Goal: Information Seeking & Learning: Check status

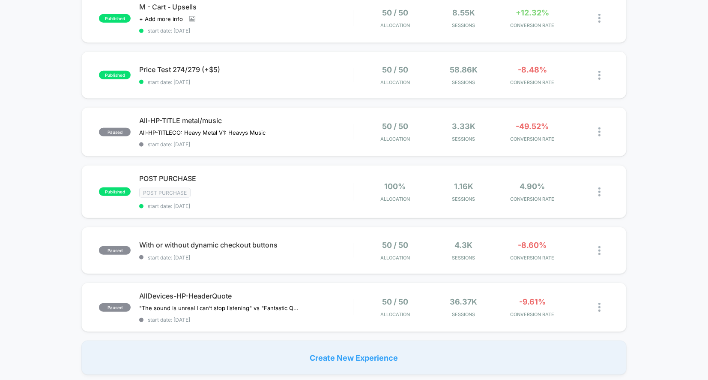
scroll to position [464, 0]
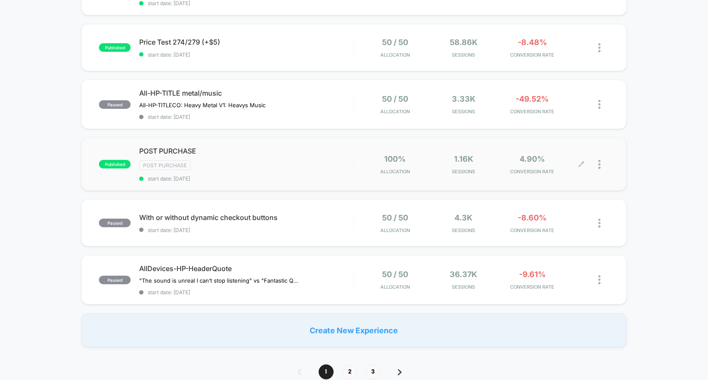
click at [354, 160] on div "100% Allocation 1.16k Sessions 4.90% CONVERSION RATE" at bounding box center [481, 164] width 255 height 20
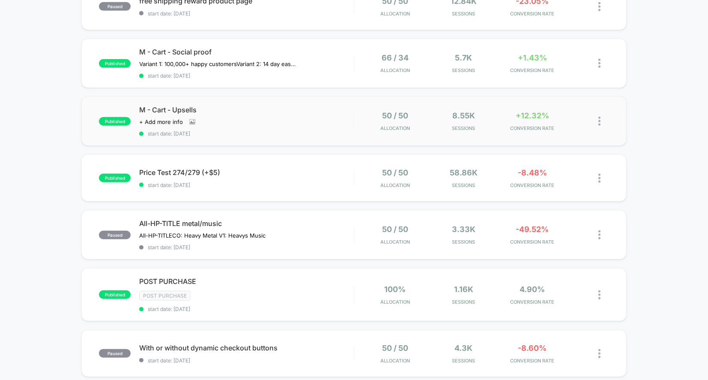
scroll to position [316, 0]
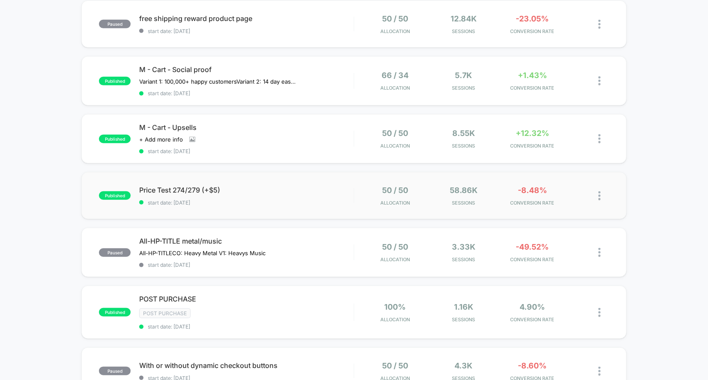
click at [337, 206] on div "published Price Test 274/279 (+$5) start date: [DATE] 50 / 50 Allocation 58.86k…" at bounding box center [354, 195] width 546 height 47
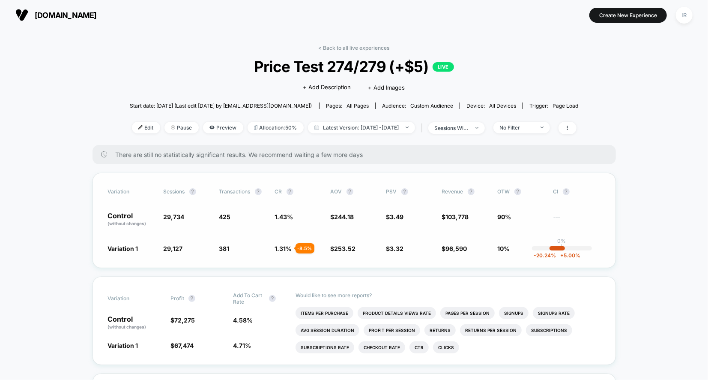
drag, startPoint x: 96, startPoint y: 214, endPoint x: 507, endPoint y: 258, distance: 413.8
click at [507, 258] on div "Variation Sessions ? Transactions ? CR ? AOV ? PSV ? Revenue ? OTW ? CI ? Contr…" at bounding box center [355, 220] width 524 height 95
drag, startPoint x: 512, startPoint y: 249, endPoint x: 121, endPoint y: 205, distance: 393.7
click at [121, 205] on div "Variation Sessions ? Transactions ? CR ? AOV ? PSV ? Revenue ? OTW ? CI ? Contr…" at bounding box center [355, 220] width 524 height 95
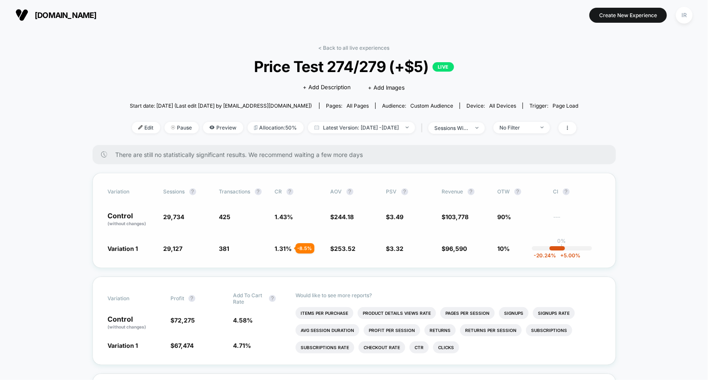
drag, startPoint x: 103, startPoint y: 217, endPoint x: 460, endPoint y: 255, distance: 358.9
click at [460, 255] on div "Variation Sessions ? Transactions ? CR ? AOV ? PSV ? Revenue ? OTW ? CI ? Contr…" at bounding box center [355, 220] width 524 height 95
drag, startPoint x: 481, startPoint y: 245, endPoint x: 360, endPoint y: 245, distance: 121.3
click at [360, 245] on div "Variation 1 29,127 - 2 % 381 - 8.5 % 1.31 % - 8.5 % $ 253.52 + 3.8 % $ 3.32 - 5…" at bounding box center [354, 248] width 493 height 9
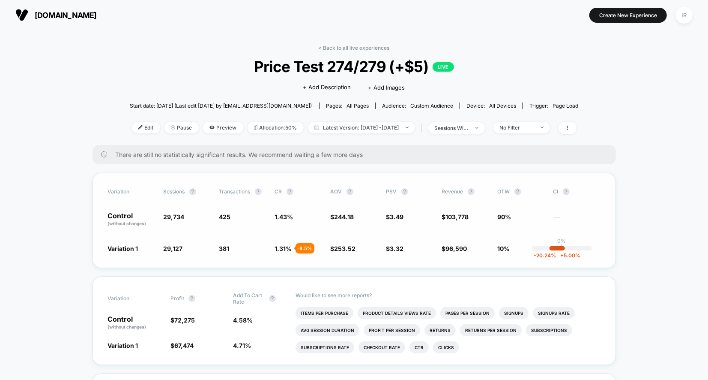
click at [462, 216] on span "103,778" at bounding box center [457, 216] width 23 height 7
drag, startPoint x: 465, startPoint y: 250, endPoint x: 441, endPoint y: 219, distance: 38.6
click at [441, 219] on div "Variation Sessions ? Transactions ? CR ? AOV ? PSV ? Revenue ? OTW ? CI ? Contr…" at bounding box center [355, 220] width 524 height 95
drag, startPoint x: 443, startPoint y: 216, endPoint x: 467, endPoint y: 244, distance: 36.4
click at [467, 244] on div "Variation Sessions ? Transactions ? CR ? AOV ? PSV ? Revenue ? OTW ? CI ? Contr…" at bounding box center [355, 220] width 524 height 95
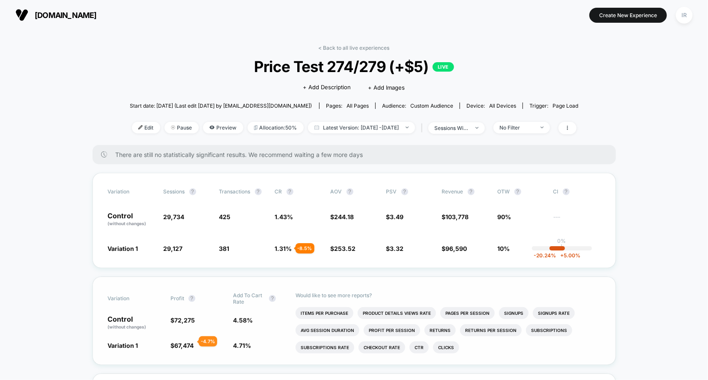
drag, startPoint x: 172, startPoint y: 318, endPoint x: 189, endPoint y: 343, distance: 30.7
click at [189, 344] on div "Variation Profit ? Add To Cart Rate ? Control (without changes) $ 72,275 4.58 %…" at bounding box center [355, 320] width 524 height 88
click at [189, 343] on span "67,474" at bounding box center [183, 345] width 19 height 7
click at [187, 322] on span "$ 72,275" at bounding box center [198, 322] width 54 height 15
click at [183, 351] on div "Variation Profit ? Add To Cart Rate ? Control (without changes) $ 72,275 4.58 %…" at bounding box center [355, 320] width 524 height 88
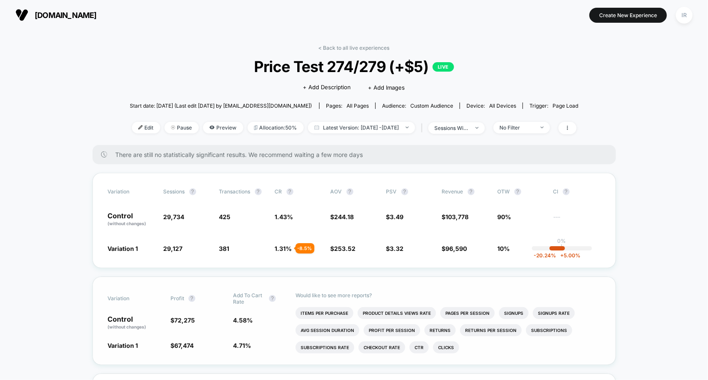
drag, startPoint x: 172, startPoint y: 314, endPoint x: 246, endPoint y: 336, distance: 76.6
click at [247, 336] on div "Variation Profit ? Add To Cart Rate ? Control (without changes) $ 72,275 4.58 %…" at bounding box center [355, 320] width 524 height 88
click at [246, 336] on div "Variation Profit ? Add To Cart Rate ? Control (without changes) $ 72,275 4.58 %…" at bounding box center [355, 320] width 524 height 88
drag, startPoint x: 252, startPoint y: 346, endPoint x: 148, endPoint y: 309, distance: 110.3
click at [148, 309] on div "Variation Profit ? Add To Cart Rate ? Control (without changes) $ 72,275 4.58 %…" at bounding box center [355, 320] width 524 height 88
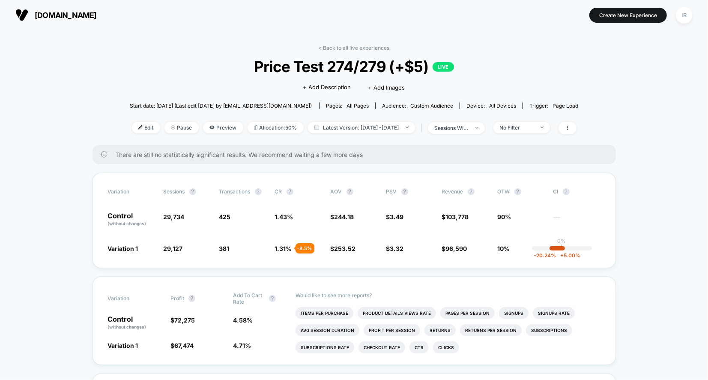
click at [148, 309] on div "Variation Profit ? Add To Cart Rate ? Control (without changes) $ 72,275 4.58 %…" at bounding box center [355, 320] width 524 height 88
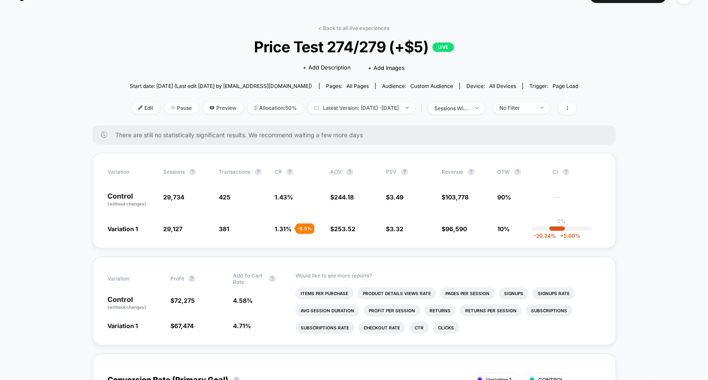
click at [362, 47] on span "Price Test 274/279 (+$5) LIVE" at bounding box center [354, 47] width 404 height 18
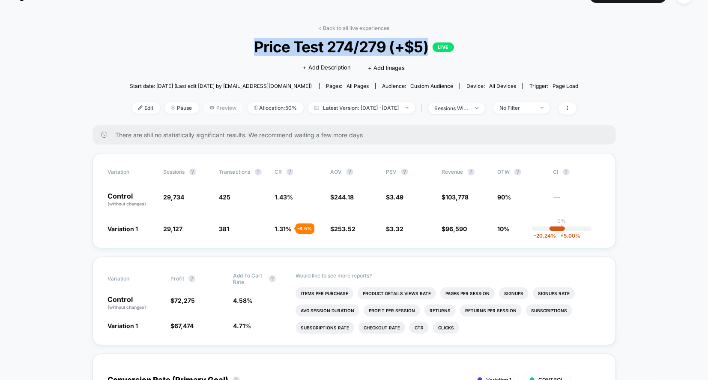
click at [210, 105] on icon at bounding box center [212, 107] width 5 height 5
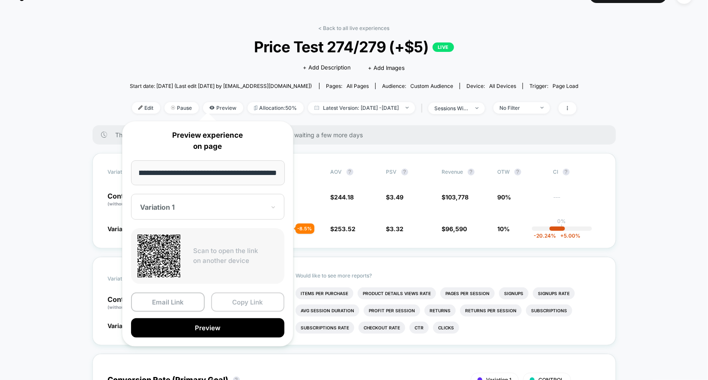
scroll to position [0, 0]
click at [239, 298] on button "Copy Link" at bounding box center [248, 301] width 74 height 19
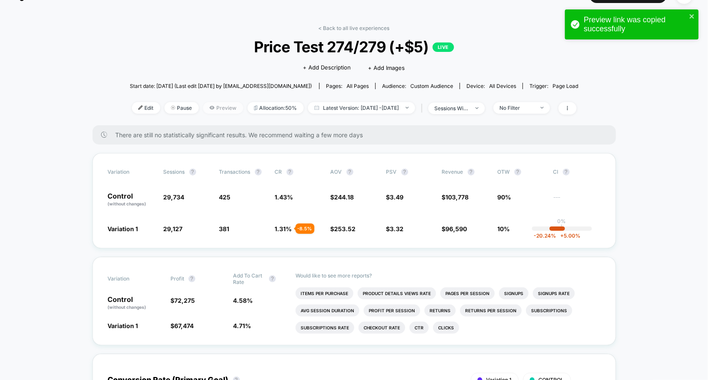
drag, startPoint x: 175, startPoint y: 108, endPoint x: 224, endPoint y: 108, distance: 48.9
click at [225, 108] on div "Edit Pause Preview Allocation: 50% Latest Version: [DATE] - [DATE] | sessions w…" at bounding box center [354, 108] width 449 height 12
click at [224, 108] on span "Preview" at bounding box center [223, 108] width 40 height 12
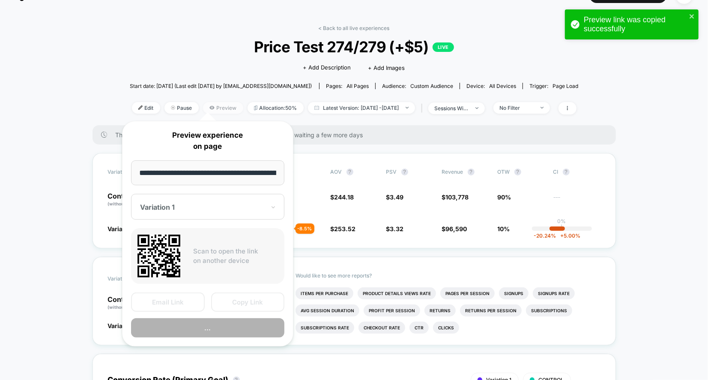
scroll to position [0, 200]
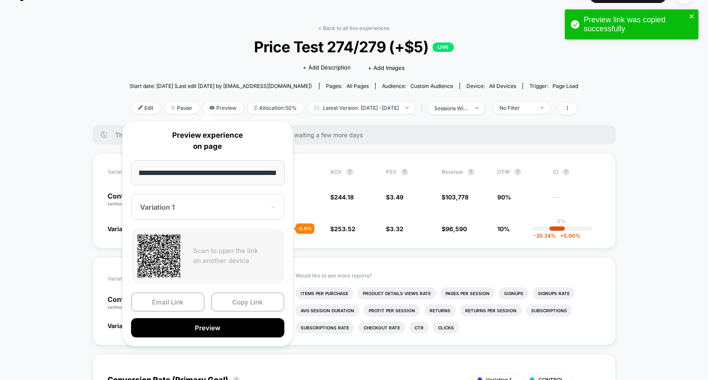
click at [216, 213] on div "Variation 1" at bounding box center [207, 207] width 153 height 26
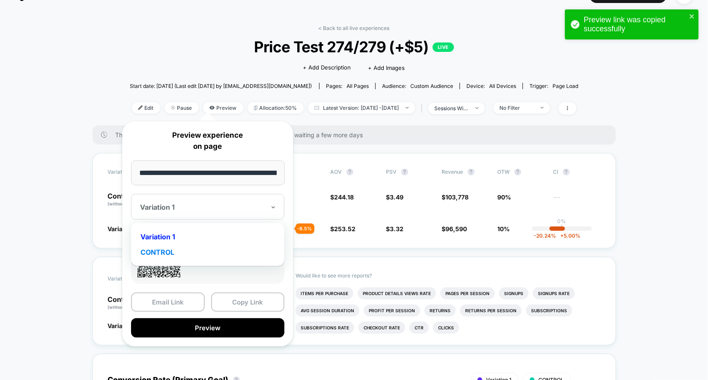
click at [198, 244] on div "CONTROL" at bounding box center [207, 251] width 145 height 15
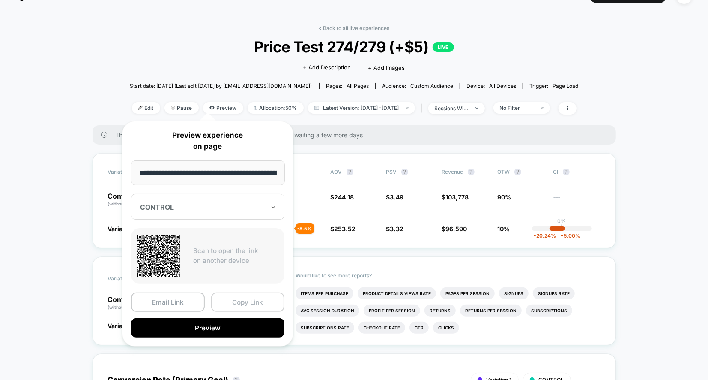
click at [259, 301] on button "Copy Link" at bounding box center [248, 301] width 74 height 19
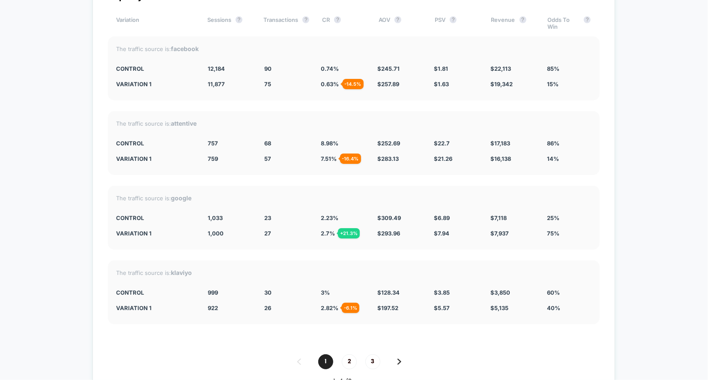
scroll to position [1794, 0]
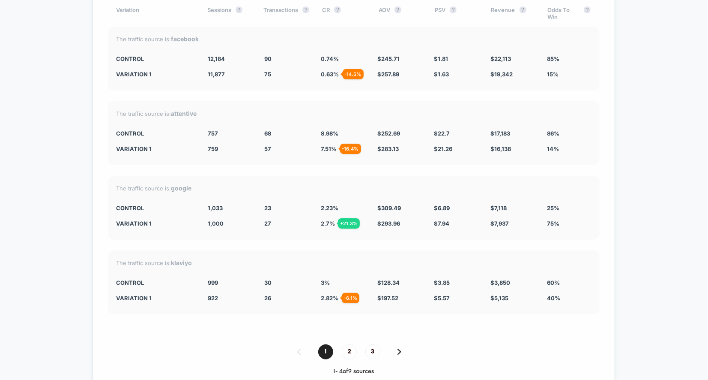
drag, startPoint x: 189, startPoint y: 198, endPoint x: 474, endPoint y: 221, distance: 286.3
click at [474, 221] on div "The traffic source is: google CONTROL 1,033 23 2.23 % $ 309.49 $ 6.89 $ 7,118 2…" at bounding box center [354, 208] width 492 height 64
click at [474, 221] on div "$ 7.94 + 15.2 %" at bounding box center [456, 223] width 44 height 7
drag, startPoint x: 474, startPoint y: 221, endPoint x: 230, endPoint y: 218, distance: 243.9
click at [230, 220] on div "Variation 1 1,000 - 3.2 % 27 + 21.3 % 2.7 % + 21.3 % $ 293.96 - 5 % $ 7.94 + 15…" at bounding box center [354, 223] width 475 height 7
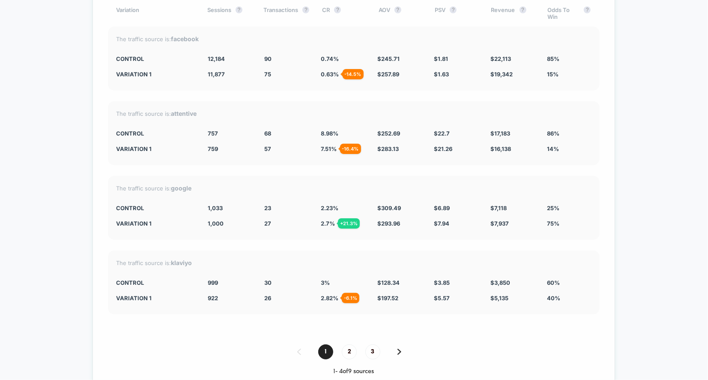
click at [230, 220] on div "1,000 - 3.2 %" at bounding box center [230, 223] width 44 height 7
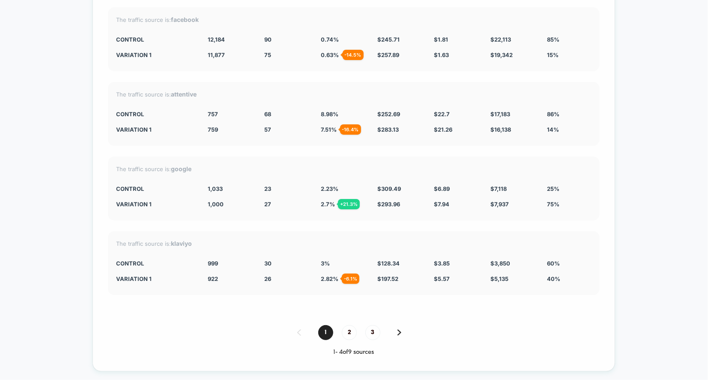
scroll to position [1833, 0]
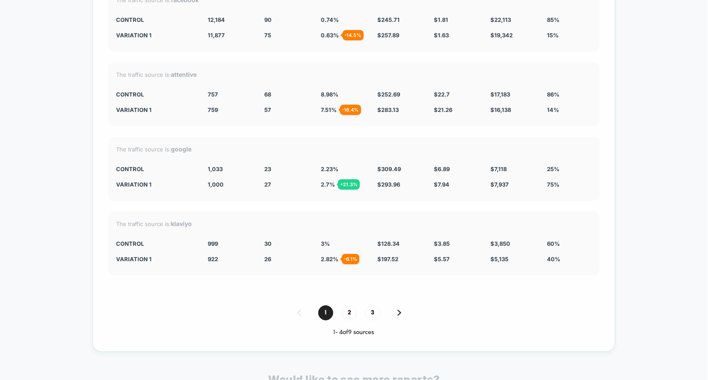
click at [347, 316] on div "1 2 3 1 - 4 of 9 sources" at bounding box center [354, 320] width 492 height 31
click at [350, 308] on span "2" at bounding box center [349, 312] width 15 height 15
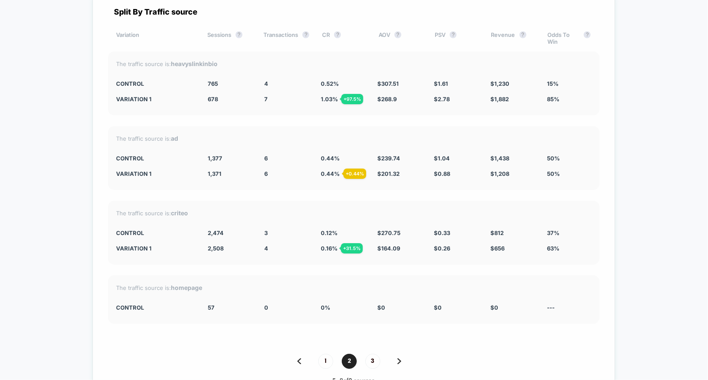
scroll to position [1764, 0]
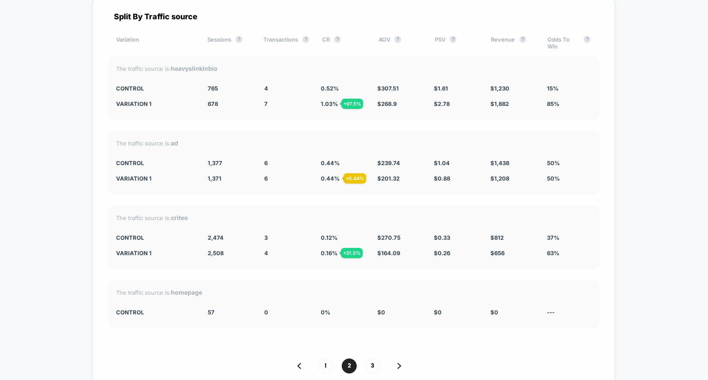
drag, startPoint x: 321, startPoint y: 229, endPoint x: 345, endPoint y: 240, distance: 26.1
click at [345, 240] on div "The traffic source is: criteo CONTROL 2,474 3 0.12 % $ 270.75 $ 0.33 $ 812 37% …" at bounding box center [354, 237] width 492 height 64
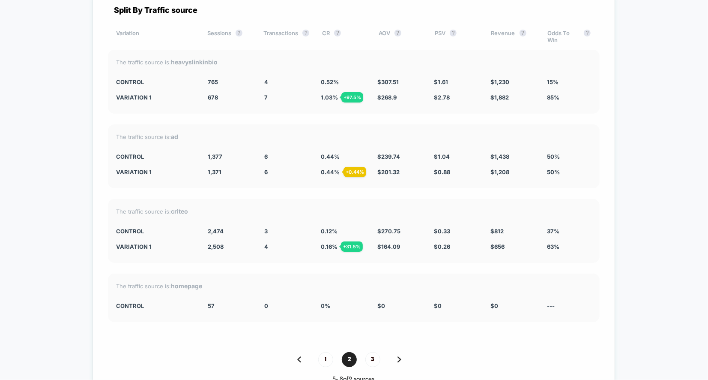
scroll to position [1794, 0]
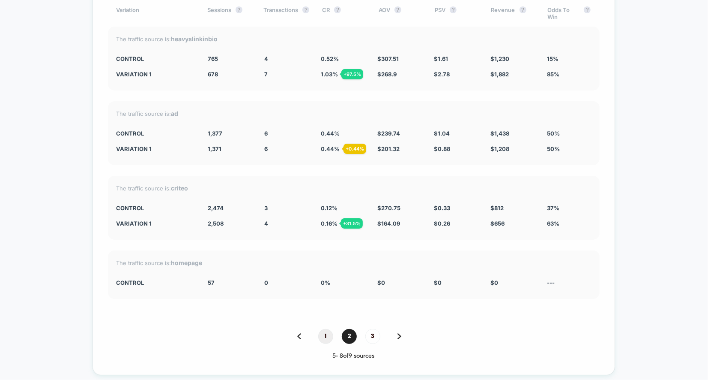
click at [325, 329] on span "1" at bounding box center [325, 336] width 15 height 15
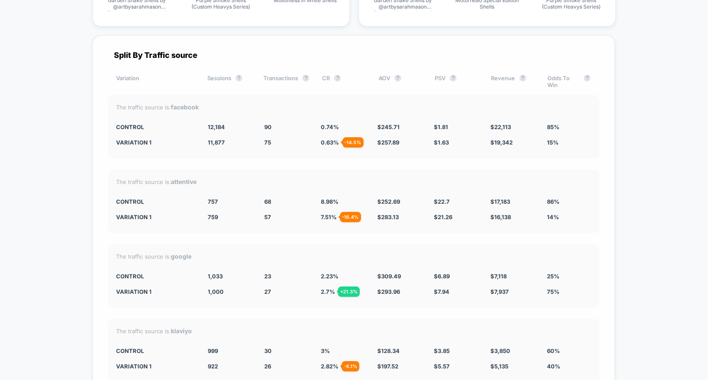
scroll to position [1678, 0]
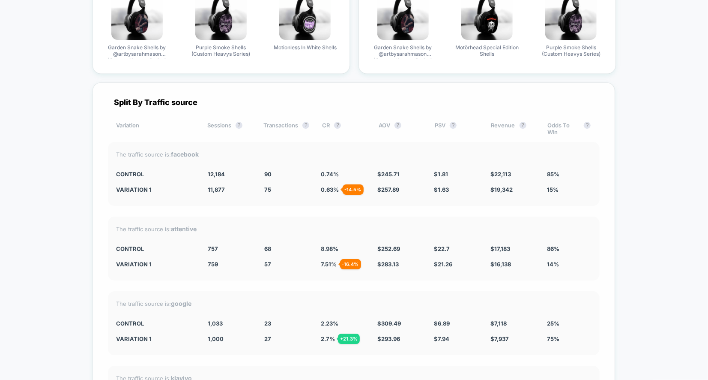
drag, startPoint x: 147, startPoint y: 164, endPoint x: 467, endPoint y: 186, distance: 320.9
click at [467, 186] on div "The traffic source is: facebook CONTROL 12,184 90 0.74 % $ 245.71 $ 1.81 $ 22,1…" at bounding box center [354, 174] width 492 height 64
click at [467, 186] on div "$ 1.63 - 10.3 %" at bounding box center [456, 189] width 44 height 7
drag, startPoint x: 404, startPoint y: 165, endPoint x: 411, endPoint y: 190, distance: 26.2
click at [411, 190] on div "The traffic source is: facebook CONTROL 12,184 90 0.74 % $ 245.71 $ 1.81 $ 22,1…" at bounding box center [354, 174] width 492 height 64
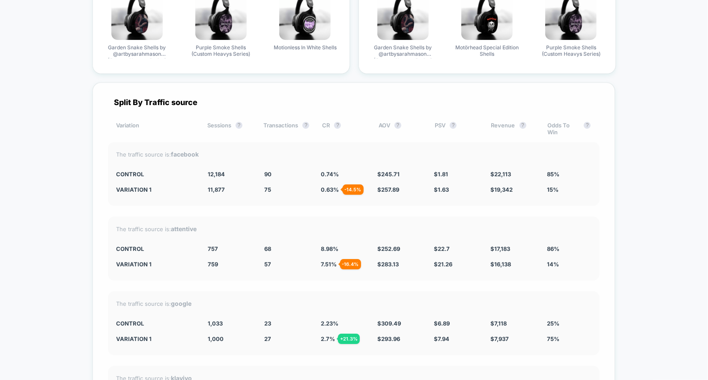
click at [411, 190] on div "The traffic source is: facebook CONTROL 12,184 90 0.74 % $ 245.71 $ 1.81 $ 22,1…" at bounding box center [354, 174] width 492 height 64
drag, startPoint x: 608, startPoint y: 176, endPoint x: 456, endPoint y: 173, distance: 152.2
click at [456, 173] on div "Split By Traffic source Variation Sessions ? Transactions ? CR ? AOV ? PSV ? Re…" at bounding box center [354, 293] width 523 height 423
click at [456, 173] on div "The traffic source is: facebook CONTROL 12,184 90 0.74 % $ 245.71 $ 1.81 $ 22,1…" at bounding box center [354, 174] width 492 height 64
